Goal: Find contact information: Find contact information

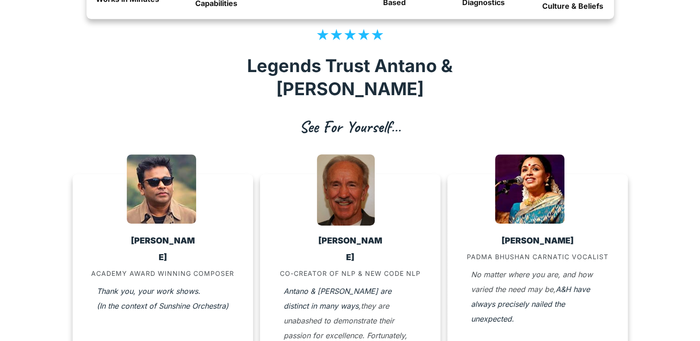
scroll to position [761, 0]
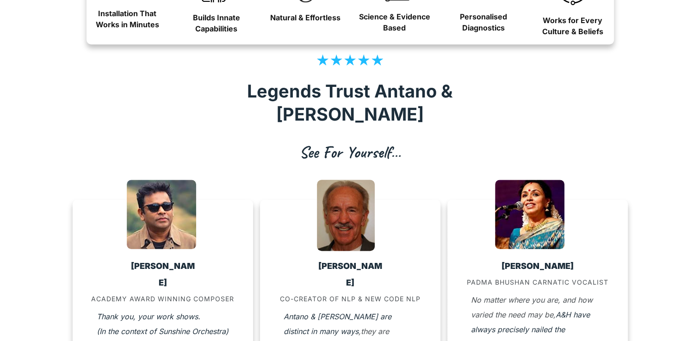
drag, startPoint x: 693, startPoint y: 53, endPoint x: 690, endPoint y: 66, distance: 13.5
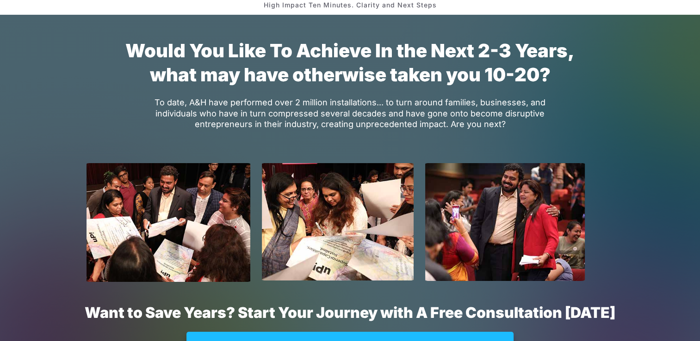
scroll to position [6926, 0]
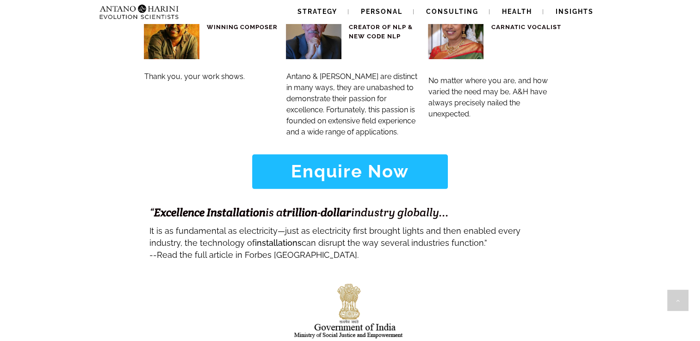
scroll to position [3964, 0]
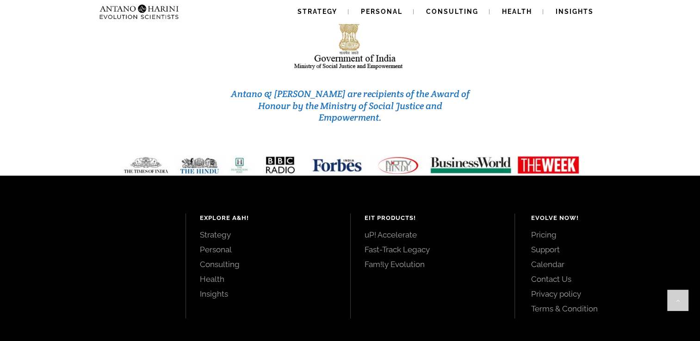
click at [537, 274] on link "Contact Us" at bounding box center [605, 279] width 148 height 10
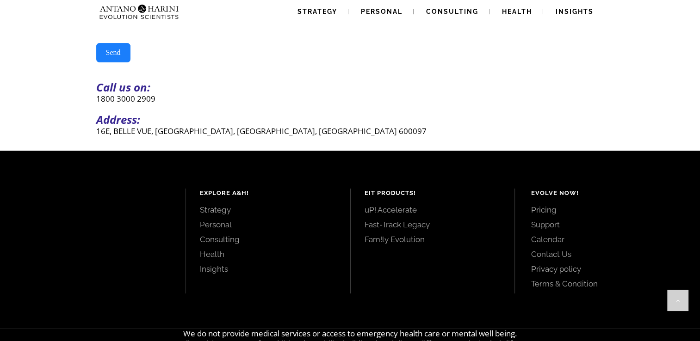
scroll to position [313, 0]
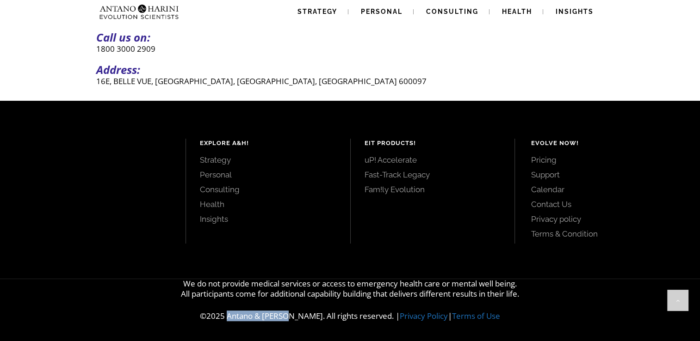
drag, startPoint x: 241, startPoint y: 317, endPoint x: 298, endPoint y: 316, distance: 56.9
click at [298, 316] on p "©2025 Antano & Harini. All rights reserved. | Privacy Policy | Terms of Use" at bounding box center [350, 316] width 700 height 10
copy p "Antano & Harini"
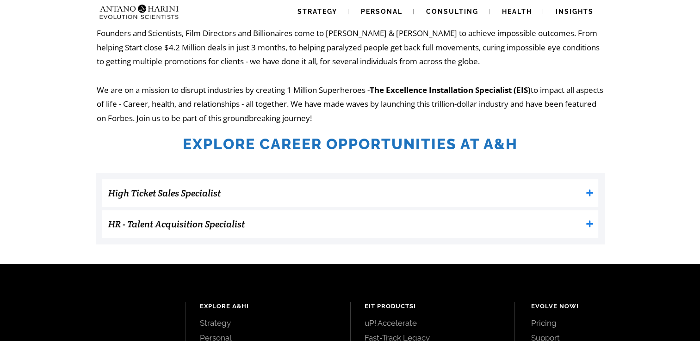
scroll to position [202, 0]
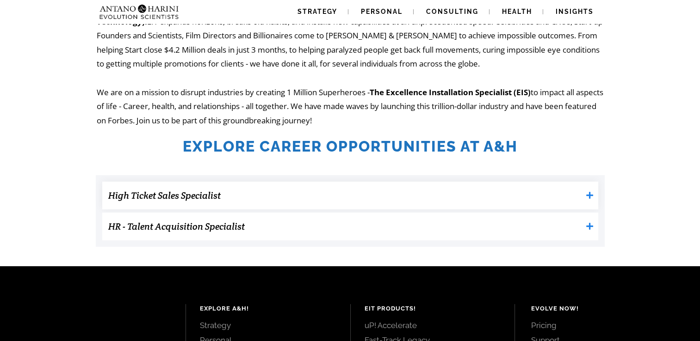
click at [591, 197] on icon at bounding box center [590, 196] width 8 height 8
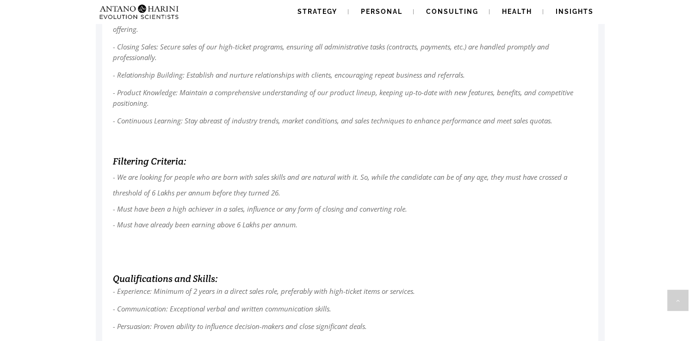
scroll to position [490, 0]
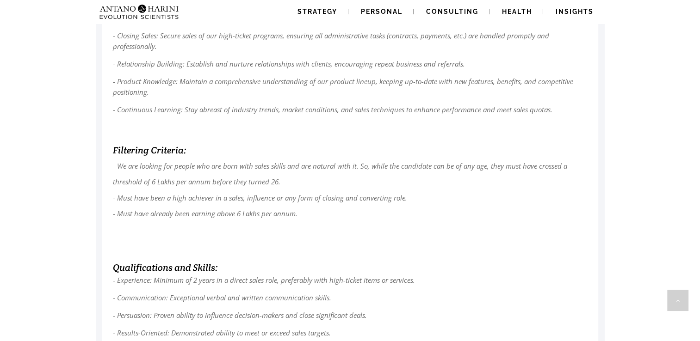
drag, startPoint x: 693, startPoint y: 190, endPoint x: 693, endPoint y: 197, distance: 7.0
click at [693, 197] on div "About Antano & Harini: At Antano & Harini, we have transformed over 50,000 live…" at bounding box center [350, 173] width 700 height 974
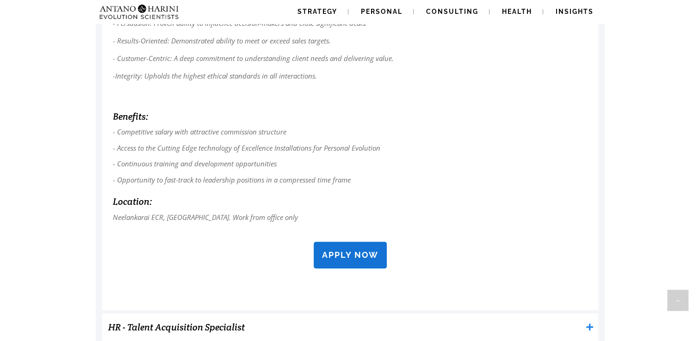
scroll to position [0, 0]
